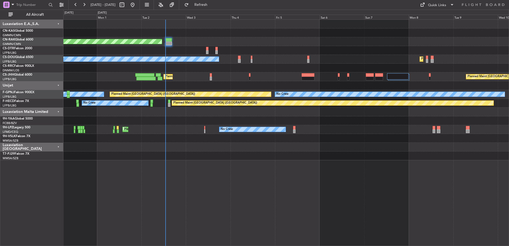
click at [184, 27] on div at bounding box center [285, 24] width 445 height 9
click at [165, 40] on div at bounding box center [168, 40] width 7 height 4
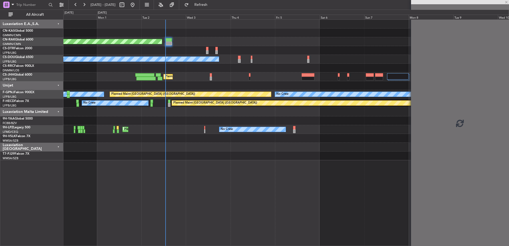
click at [168, 41] on div at bounding box center [168, 40] width 7 height 4
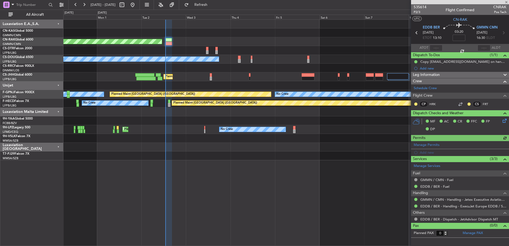
click at [413, 7] on div "535614 P2/3 Flight Confirmed CNRAK Pos Tech" at bounding box center [460, 9] width 98 height 11
click at [417, 6] on span "535614" at bounding box center [419, 7] width 13 height 6
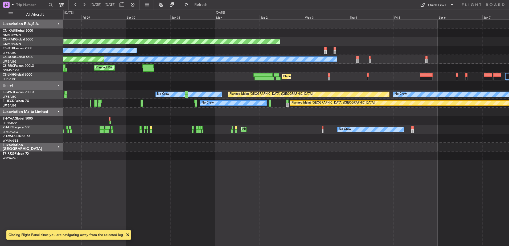
click at [323, 50] on div "Planned Maint [GEOGRAPHIC_DATA] ([GEOGRAPHIC_DATA]) No Crew Planned Maint [GEOG…" at bounding box center [285, 90] width 445 height 140
